Goal: Task Accomplishment & Management: Complete application form

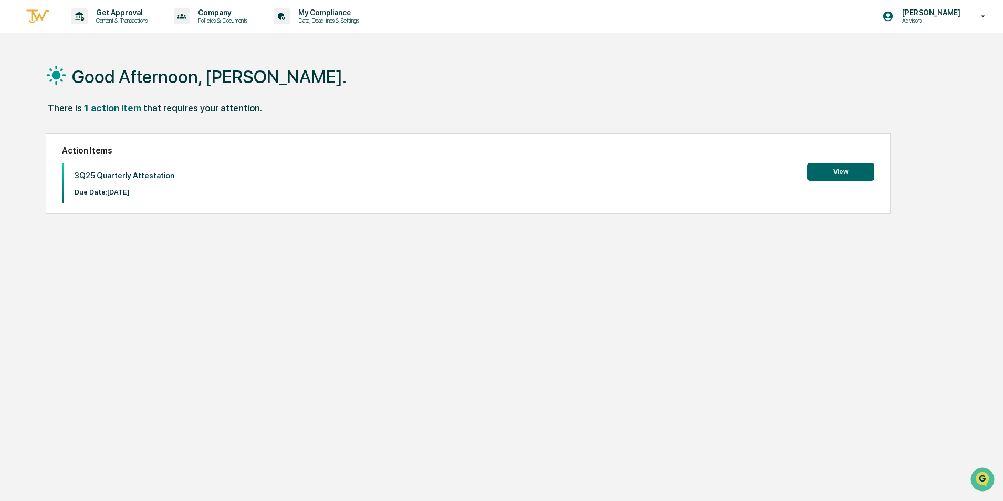
click at [857, 165] on button "View" at bounding box center [840, 172] width 67 height 18
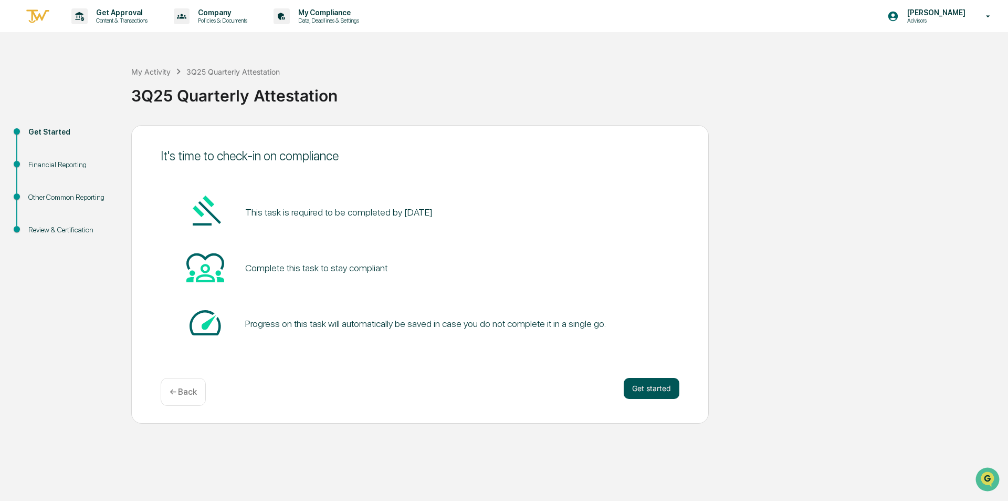
click at [651, 383] on button "Get started" at bounding box center [652, 388] width 56 height 21
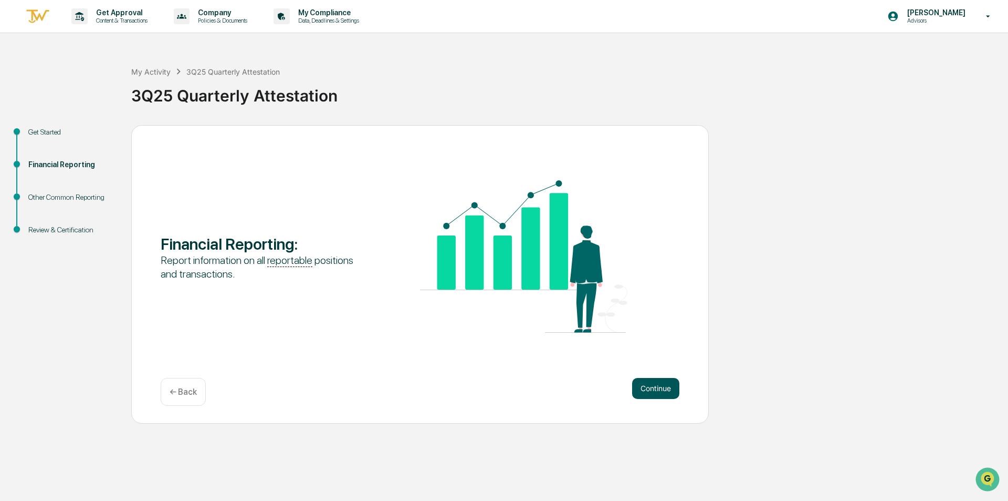
click at [643, 385] on button "Continue" at bounding box center [655, 388] width 47 height 21
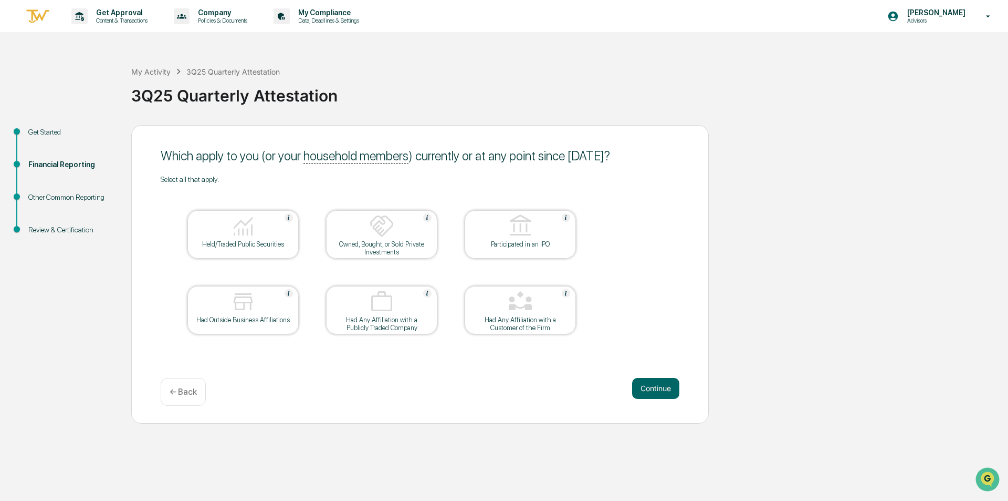
click at [270, 244] on div "Held/Traded Public Securities" at bounding box center [243, 244] width 95 height 8
click at [653, 393] on button "Continue" at bounding box center [655, 388] width 47 height 21
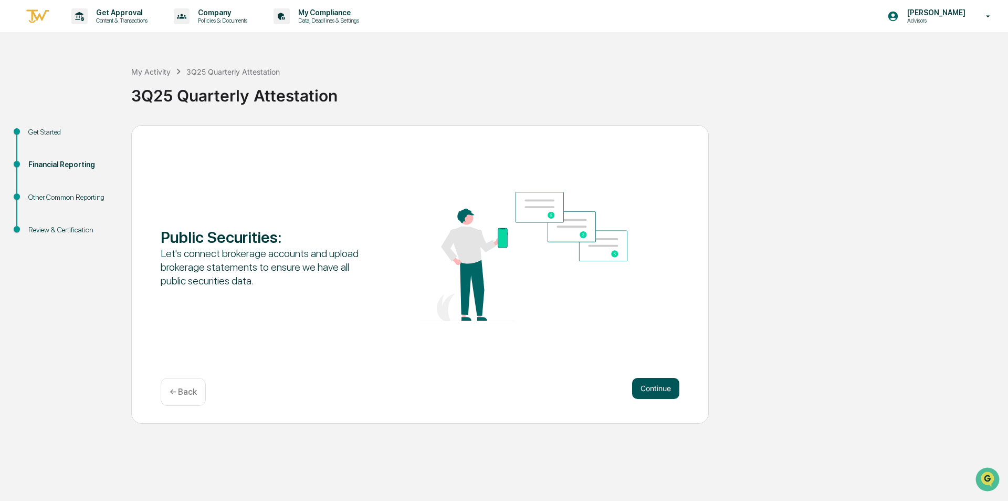
click at [664, 386] on button "Continue" at bounding box center [655, 388] width 47 height 21
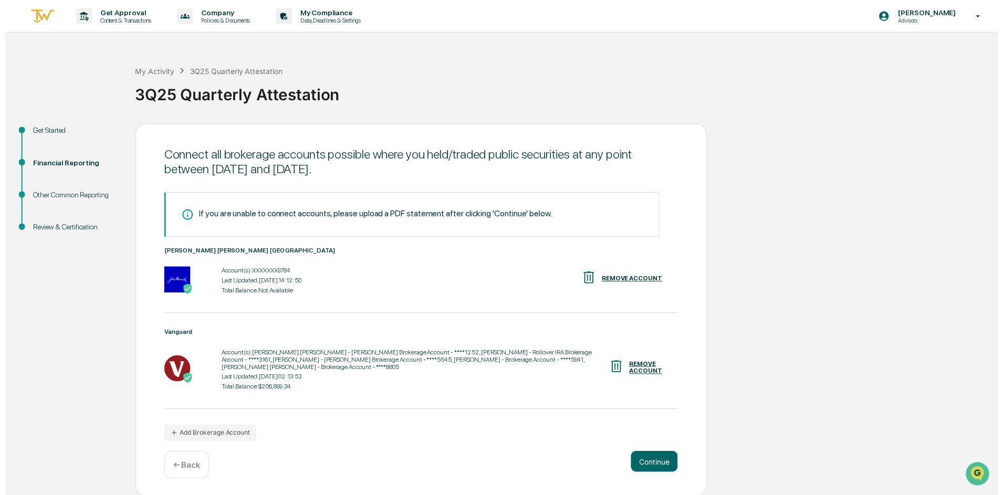
scroll to position [1, 0]
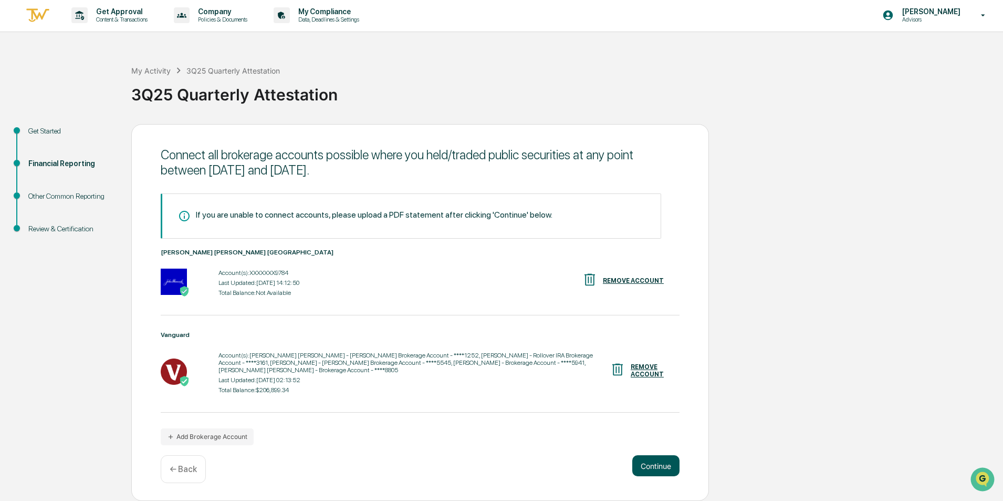
click at [664, 466] on button "Continue" at bounding box center [655, 465] width 47 height 21
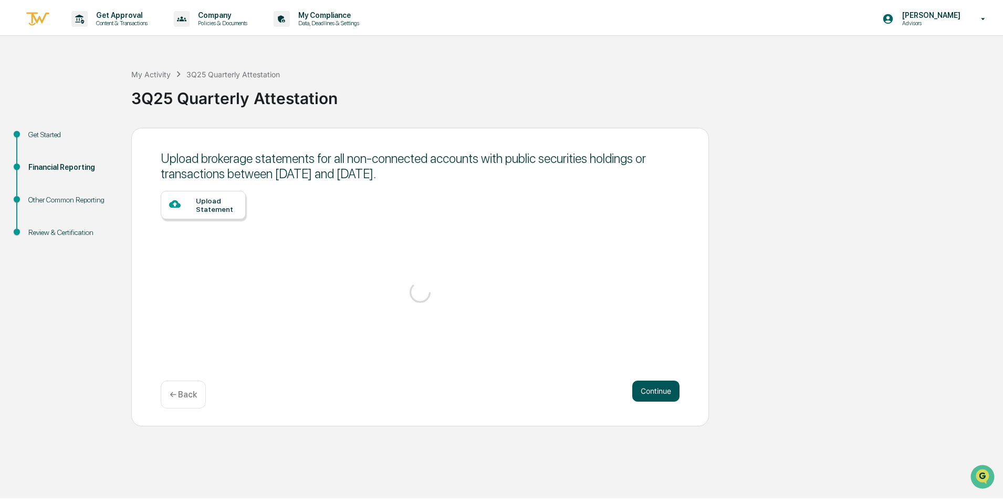
scroll to position [0, 0]
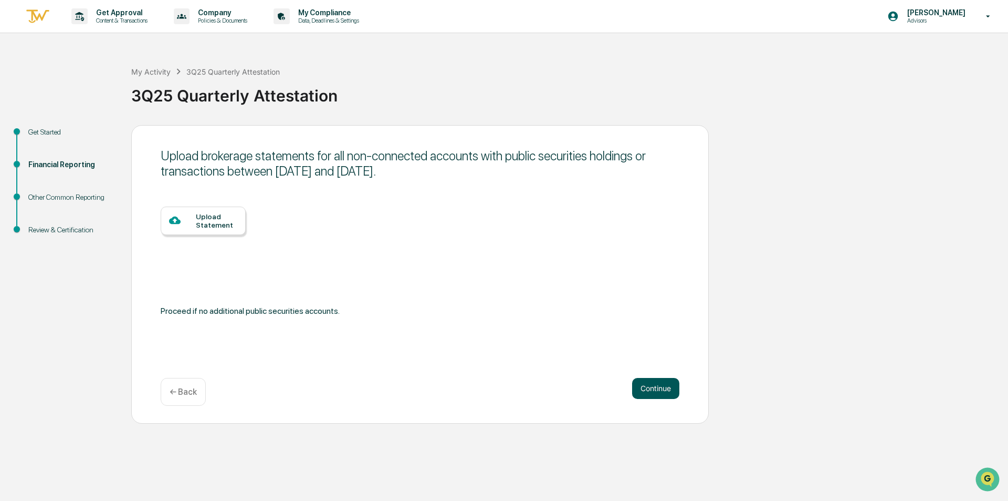
click at [638, 387] on button "Continue" at bounding box center [655, 388] width 47 height 21
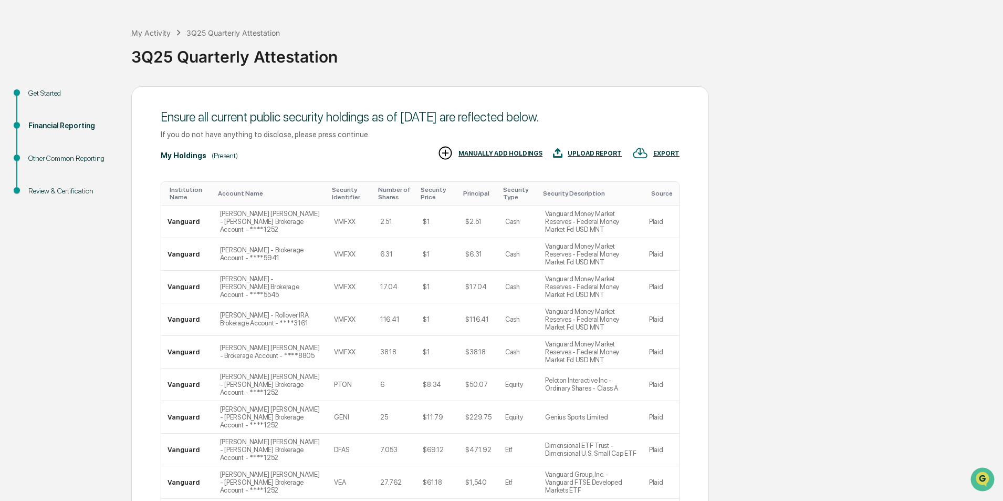
scroll to position [82, 0]
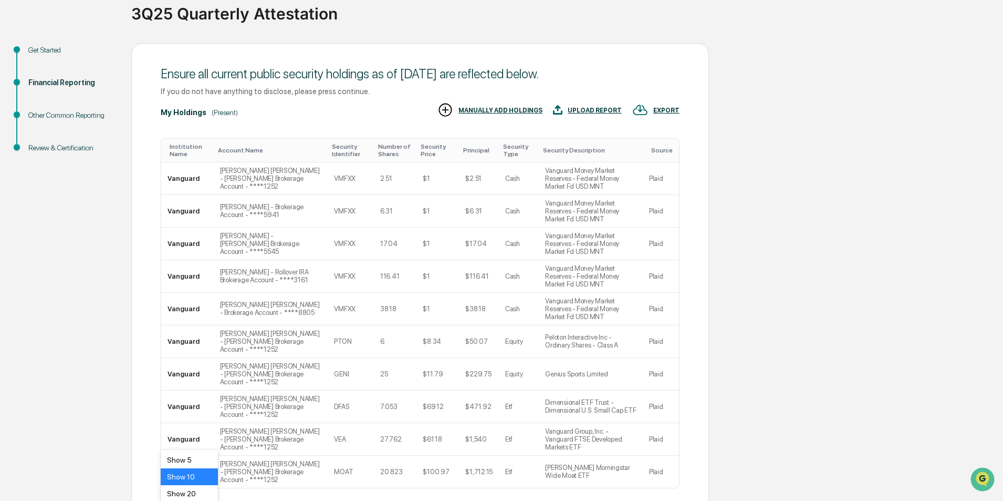
click at [210, 435] on body "Get Approval Content & Transactions Company Policies & Documents My Compliance …" at bounding box center [501, 248] width 1003 height 661
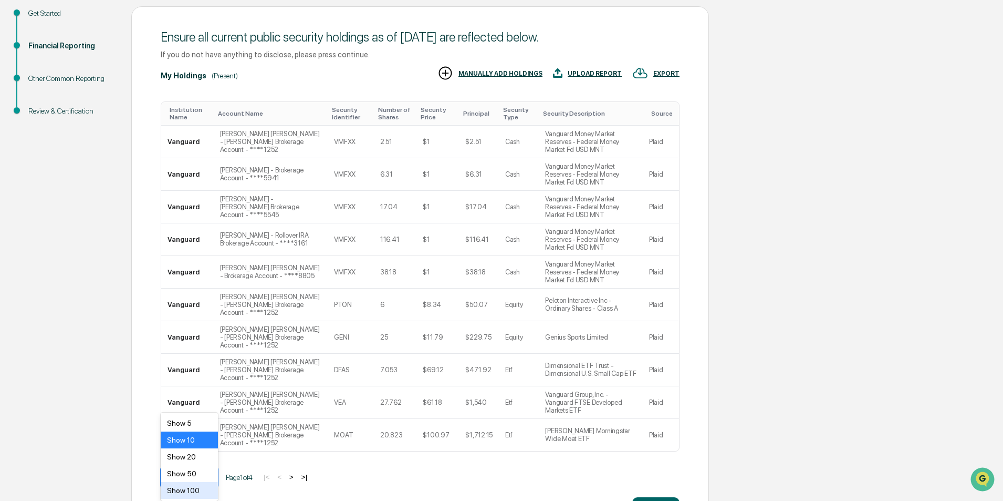
click at [207, 494] on div "Show 100" at bounding box center [189, 490] width 57 height 17
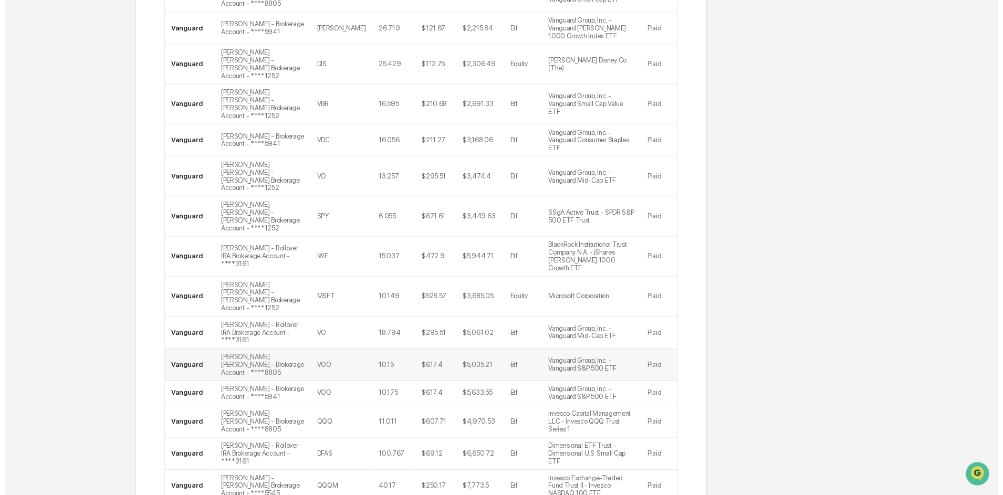
scroll to position [878, 0]
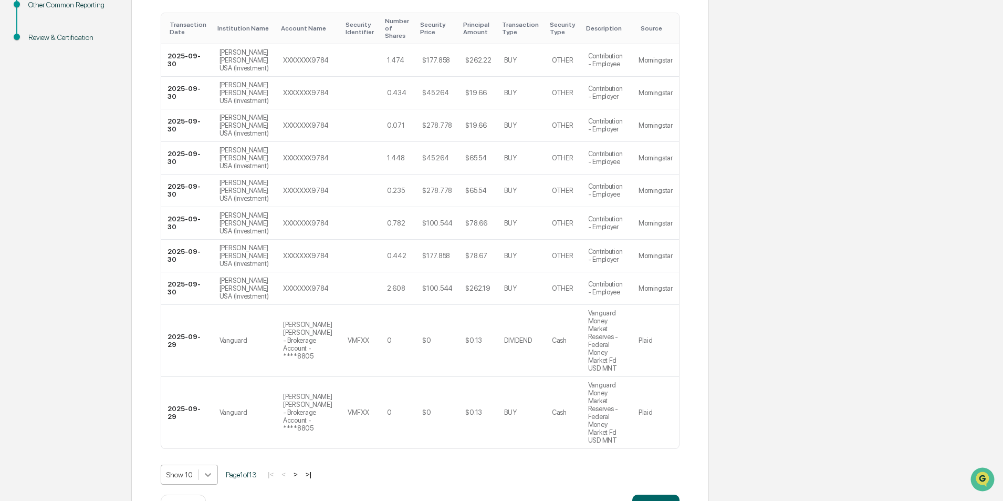
scroll to position [229, 0]
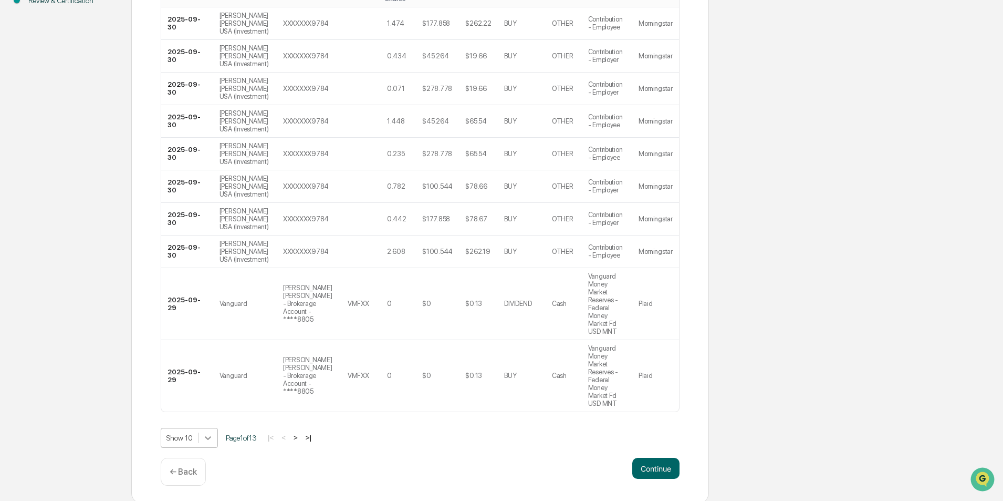
click at [205, 435] on body "Get Approval Content & Transactions Company Policies & Documents My Compliance …" at bounding box center [501, 137] width 1003 height 732
click at [203, 486] on div "Show 100" at bounding box center [189, 490] width 57 height 17
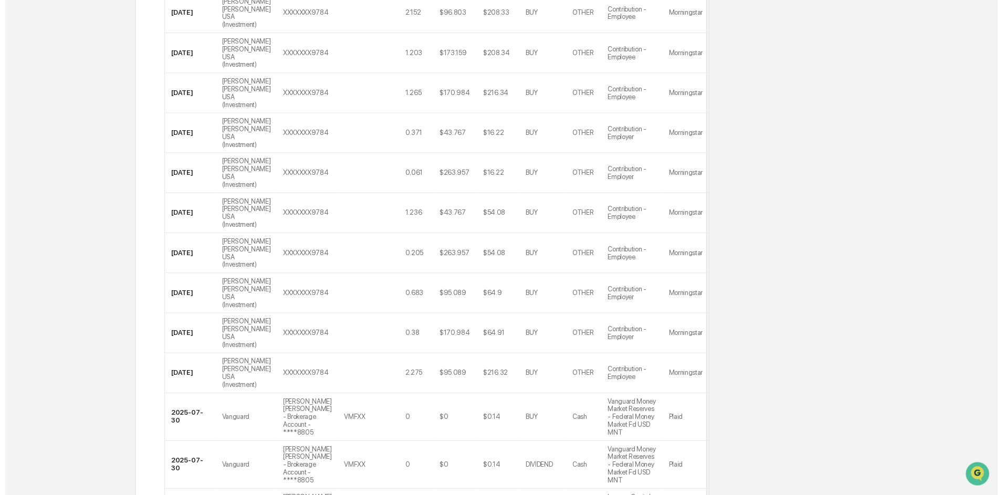
scroll to position [3879, 0]
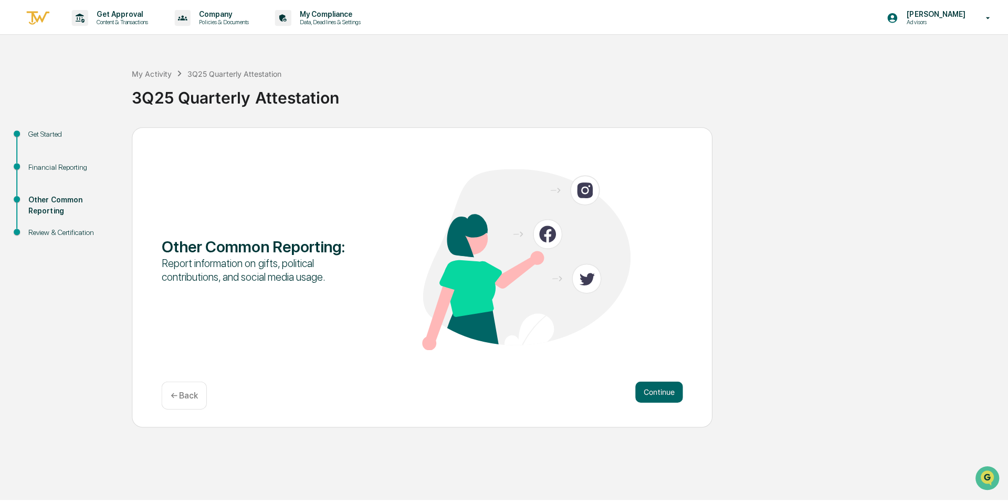
scroll to position [0, 0]
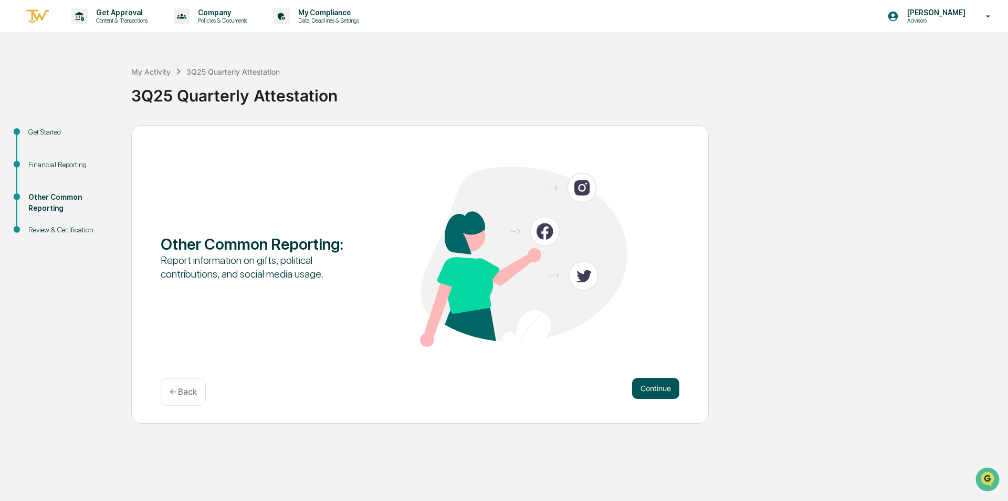
click at [638, 381] on button "Continue" at bounding box center [655, 388] width 47 height 21
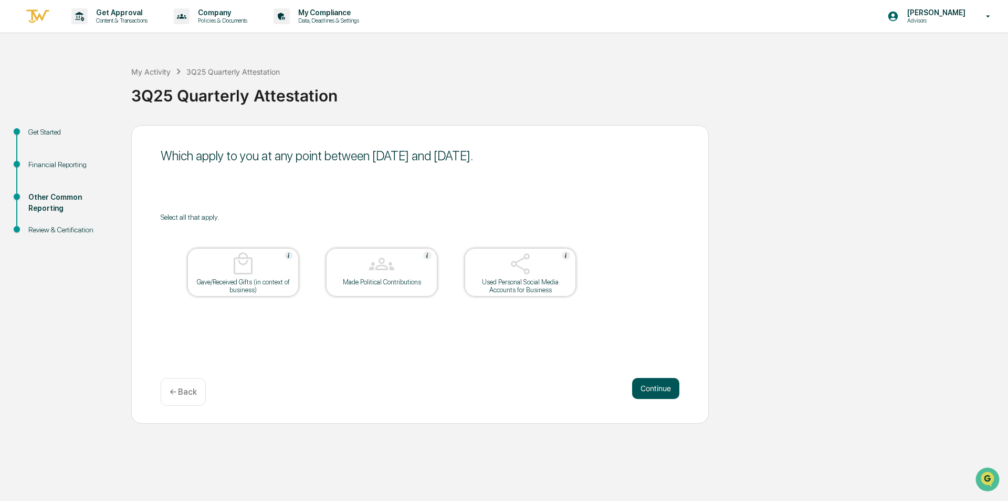
click at [667, 385] on button "Continue" at bounding box center [655, 388] width 47 height 21
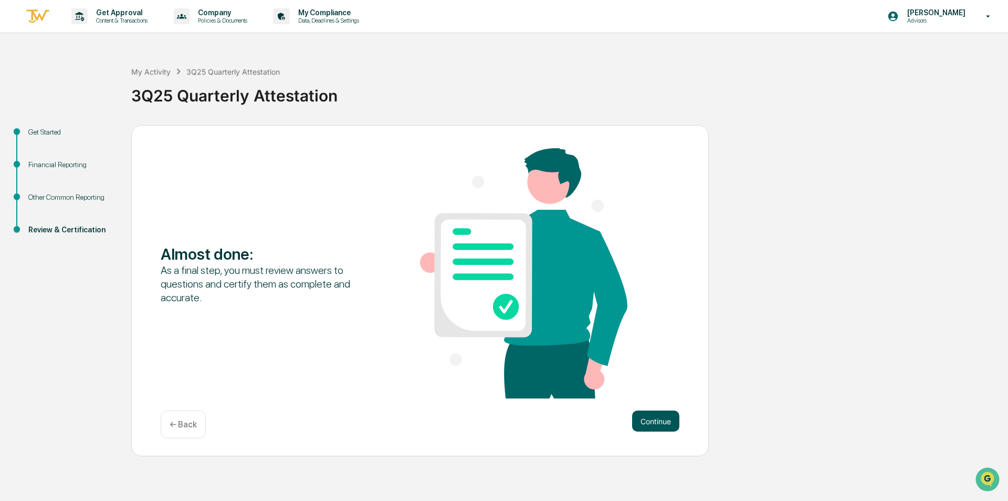
click at [659, 424] on button "Continue" at bounding box center [655, 420] width 47 height 21
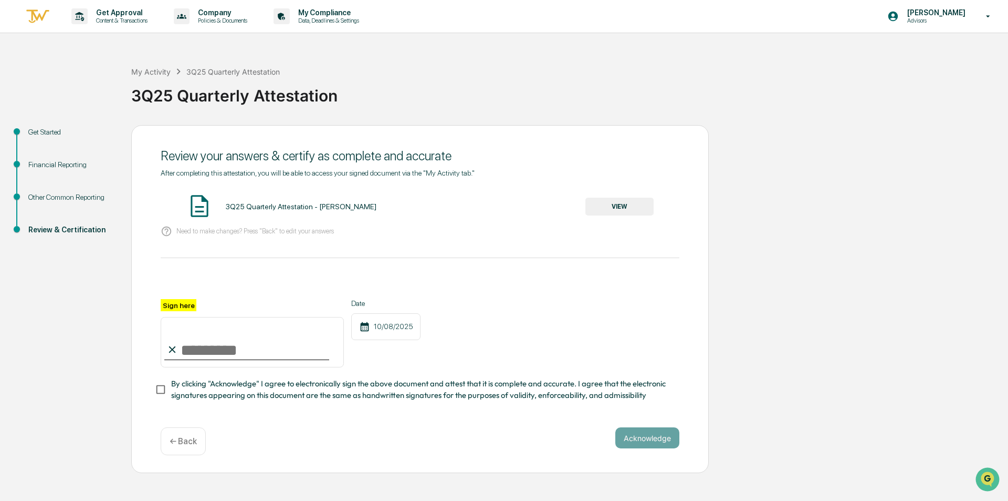
click at [191, 306] on label "Sign here" at bounding box center [179, 305] width 36 height 12
click at [191, 317] on input "Sign here" at bounding box center [252, 342] width 183 height 50
type input "**********"
click at [667, 442] on button "Acknowledge" at bounding box center [648, 437] width 64 height 21
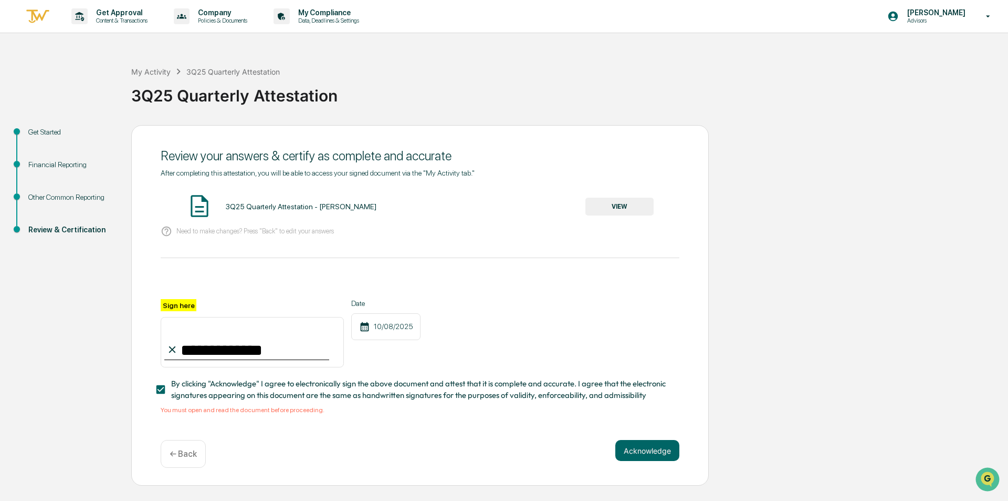
click at [626, 207] on button "VIEW" at bounding box center [620, 206] width 68 height 18
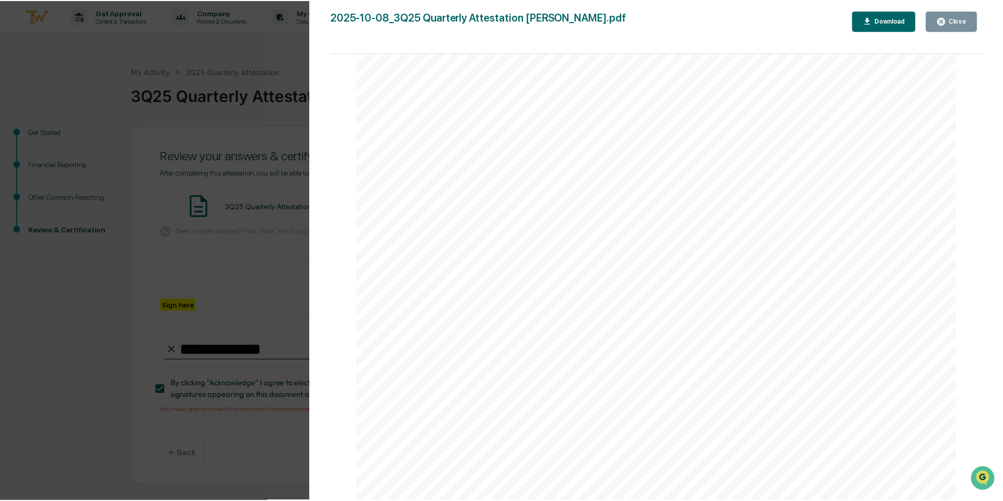
scroll to position [7826, 0]
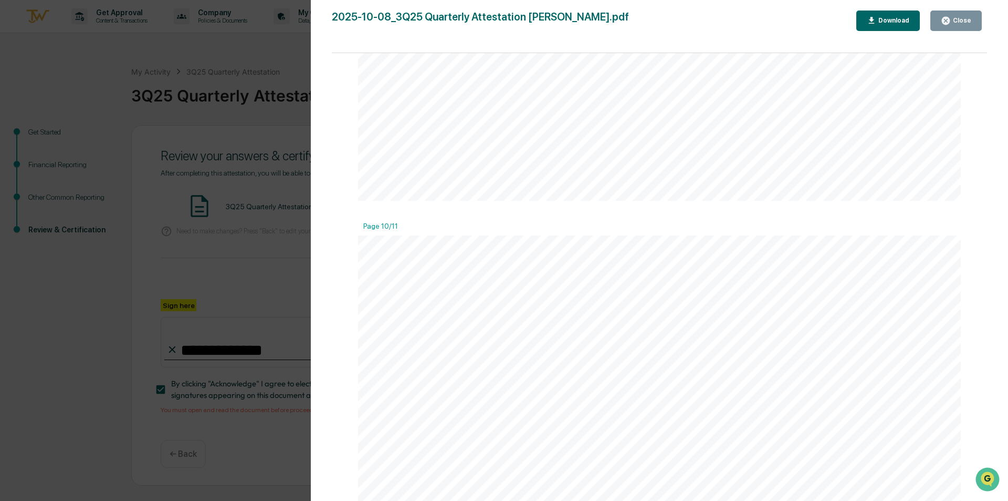
click at [948, 13] on button "Close" at bounding box center [956, 21] width 51 height 20
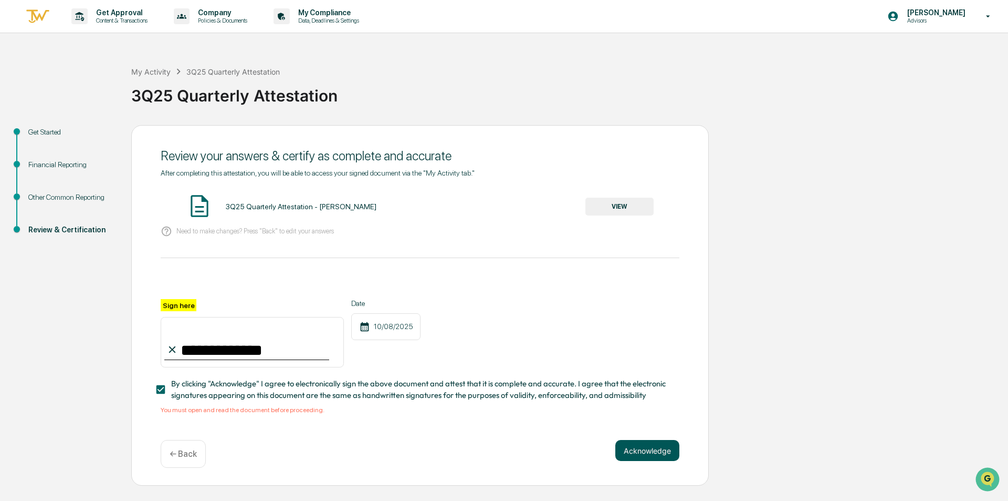
click at [648, 461] on button "Acknowledge" at bounding box center [648, 450] width 64 height 21
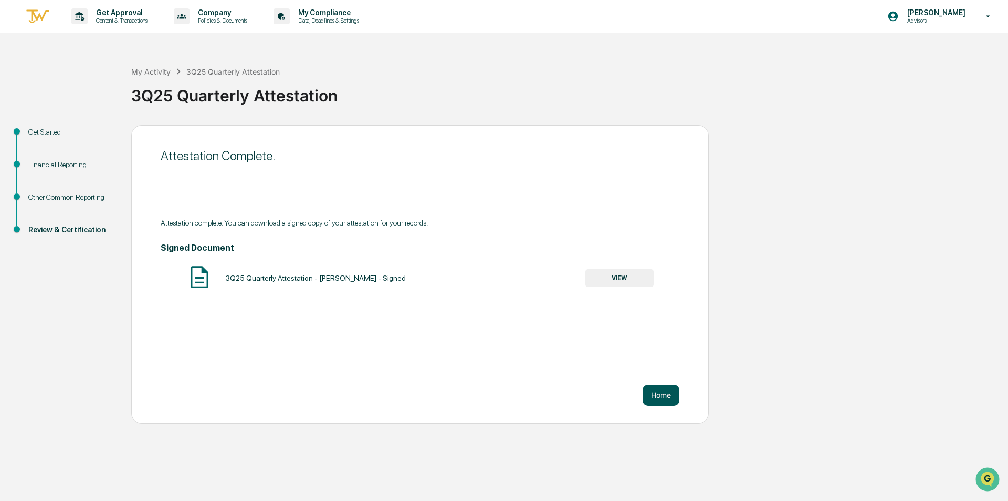
click at [667, 395] on button "Home" at bounding box center [661, 394] width 37 height 21
